Goal: Find contact information: Find contact information

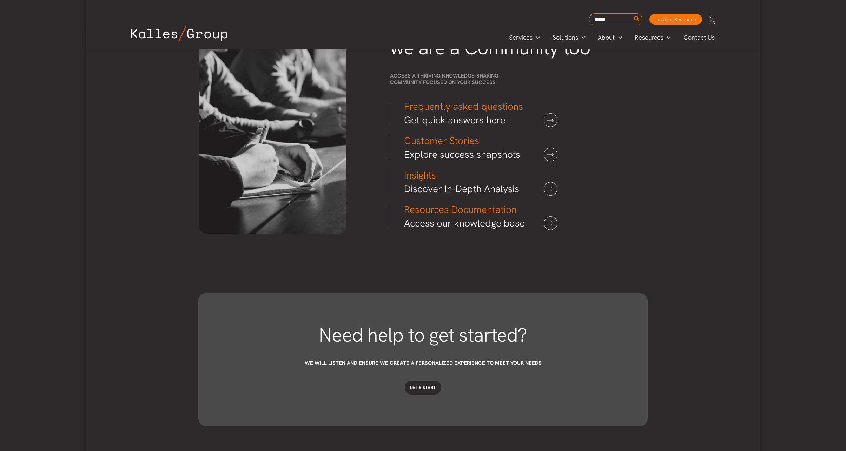
scroll to position [1835, 0]
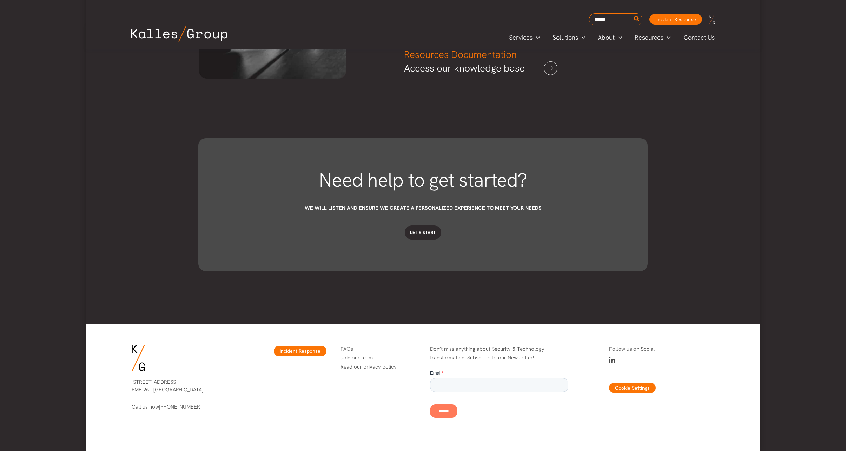
click at [165, 391] on p "[STREET_ADDRESS]" at bounding box center [184, 386] width 105 height 16
drag, startPoint x: 165, startPoint y: 391, endPoint x: 147, endPoint y: 385, distance: 18.1
click at [147, 385] on p "[STREET_ADDRESS]" at bounding box center [184, 386] width 105 height 16
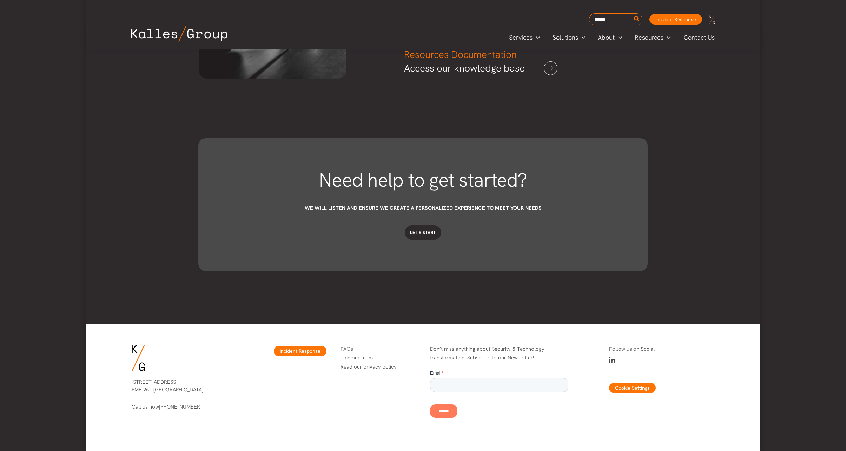
click at [143, 383] on p "[STREET_ADDRESS]" at bounding box center [184, 386] width 105 height 16
drag, startPoint x: 143, startPoint y: 383, endPoint x: 137, endPoint y: 382, distance: 6.1
click at [138, 382] on p "[STREET_ADDRESS]" at bounding box center [184, 386] width 105 height 16
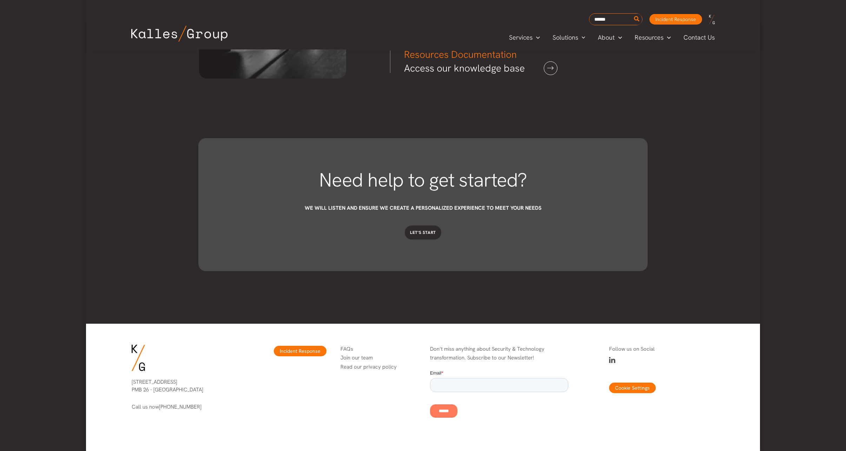
drag, startPoint x: 128, startPoint y: 381, endPoint x: 199, endPoint y: 391, distance: 71.5
click at [199, 391] on div "[STREET_ADDRESS] Call us now [PHONE_NUMBER]" at bounding box center [184, 394] width 119 height 47
drag, startPoint x: 199, startPoint y: 391, endPoint x: 182, endPoint y: 389, distance: 17.2
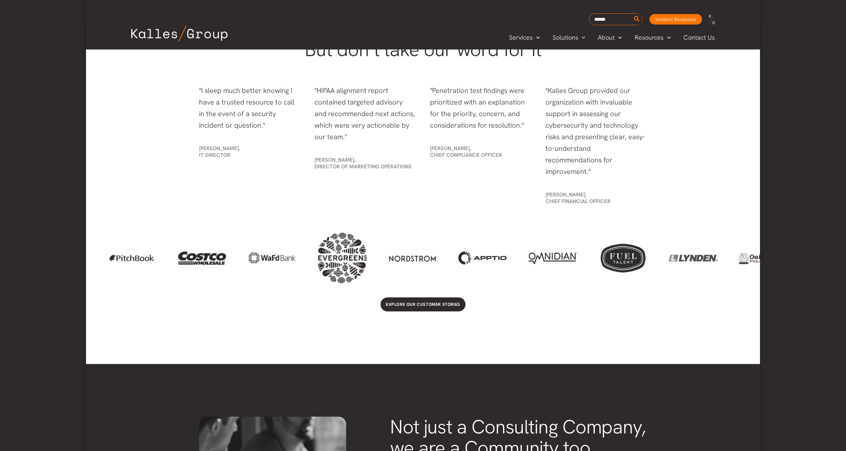
scroll to position [1274, 0]
